Goal: Task Accomplishment & Management: Manage account settings

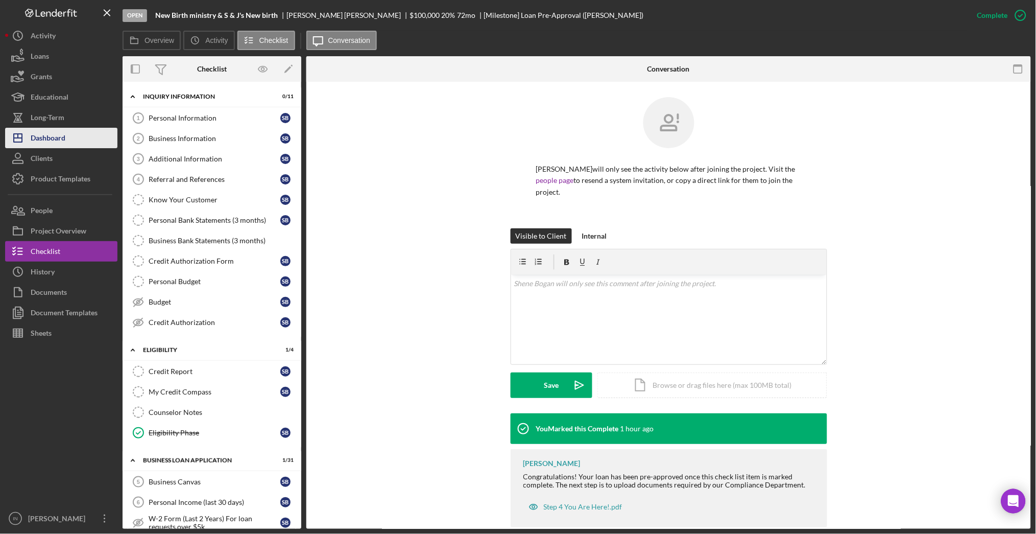
click at [65, 130] on div "Dashboard" at bounding box center [48, 139] width 35 height 23
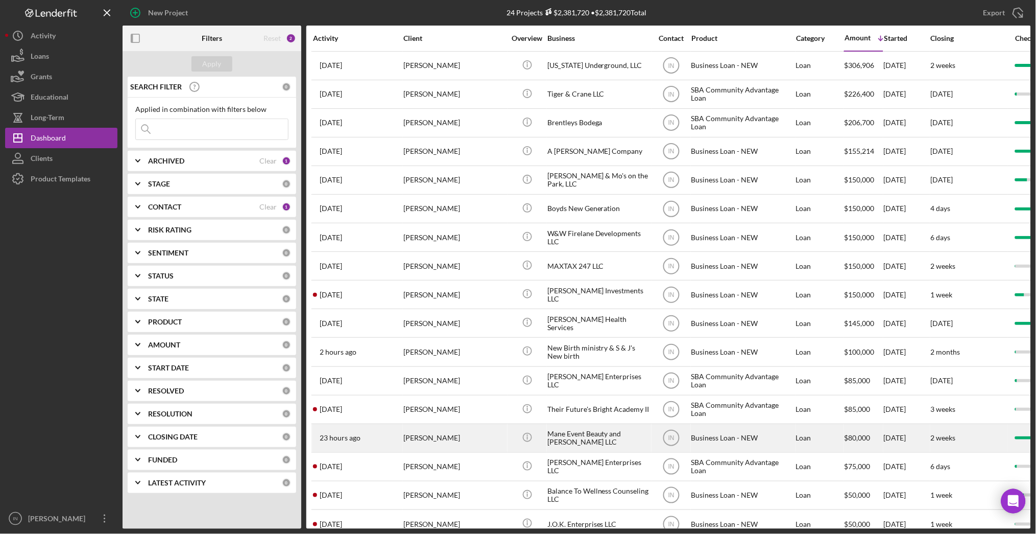
click at [468, 436] on div "[PERSON_NAME]" at bounding box center [454, 437] width 102 height 27
